Goal: Information Seeking & Learning: Learn about a topic

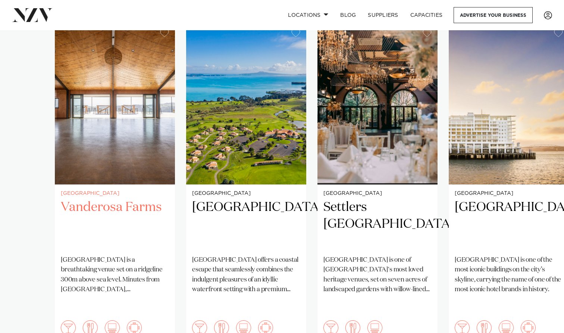
scroll to position [527, 0]
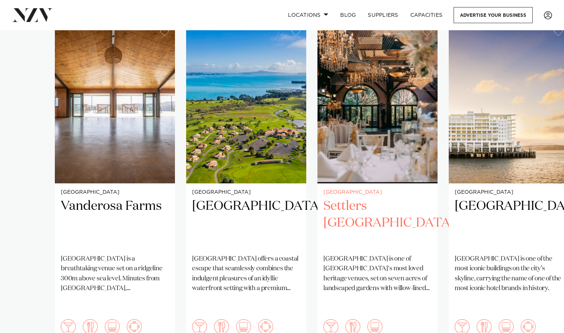
click at [336, 198] on h2 "Settlers [GEOGRAPHIC_DATA]" at bounding box center [377, 223] width 108 height 50
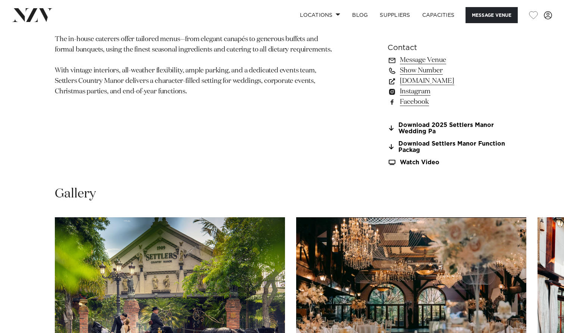
scroll to position [567, 0]
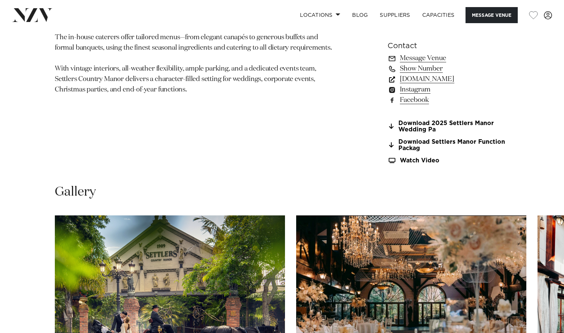
click at [443, 76] on link "[DOMAIN_NAME]" at bounding box center [449, 79] width 122 height 10
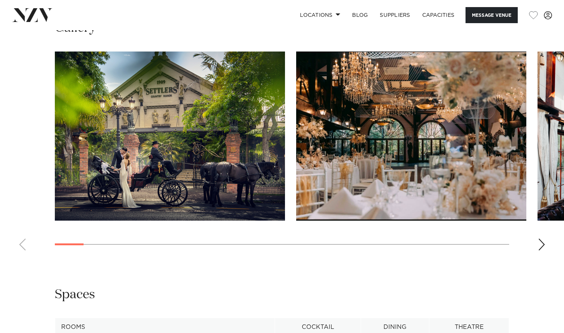
scroll to position [728, 0]
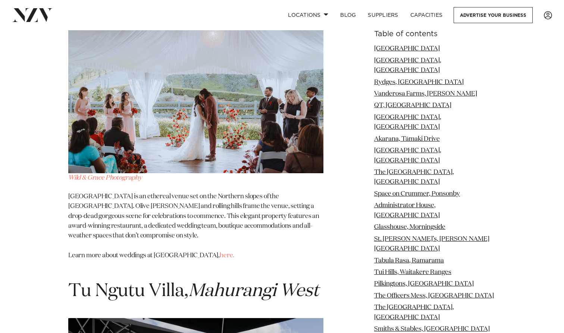
scroll to position [8317, 0]
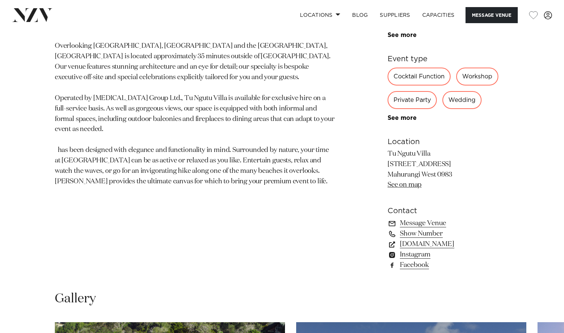
scroll to position [404, 0]
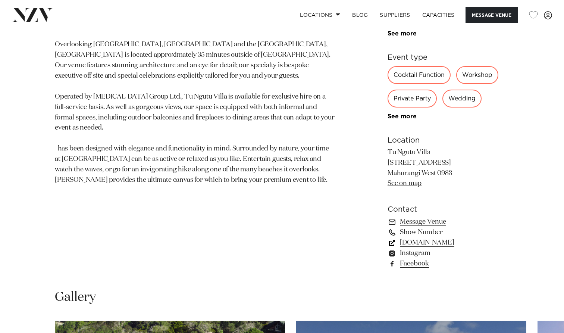
click at [418, 243] on link "www.tungutuvilla.com" at bounding box center [449, 242] width 122 height 10
